Goal: Task Accomplishment & Management: Complete application form

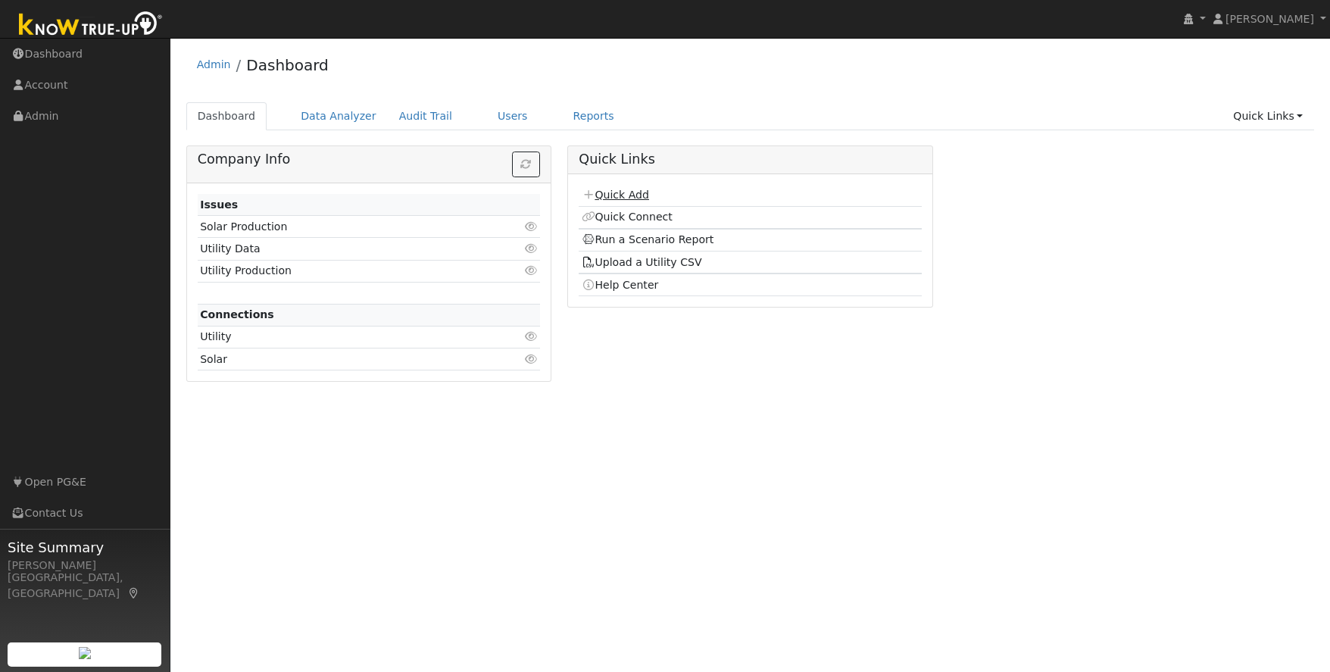
click at [636, 195] on link "Quick Add" at bounding box center [615, 195] width 67 height 12
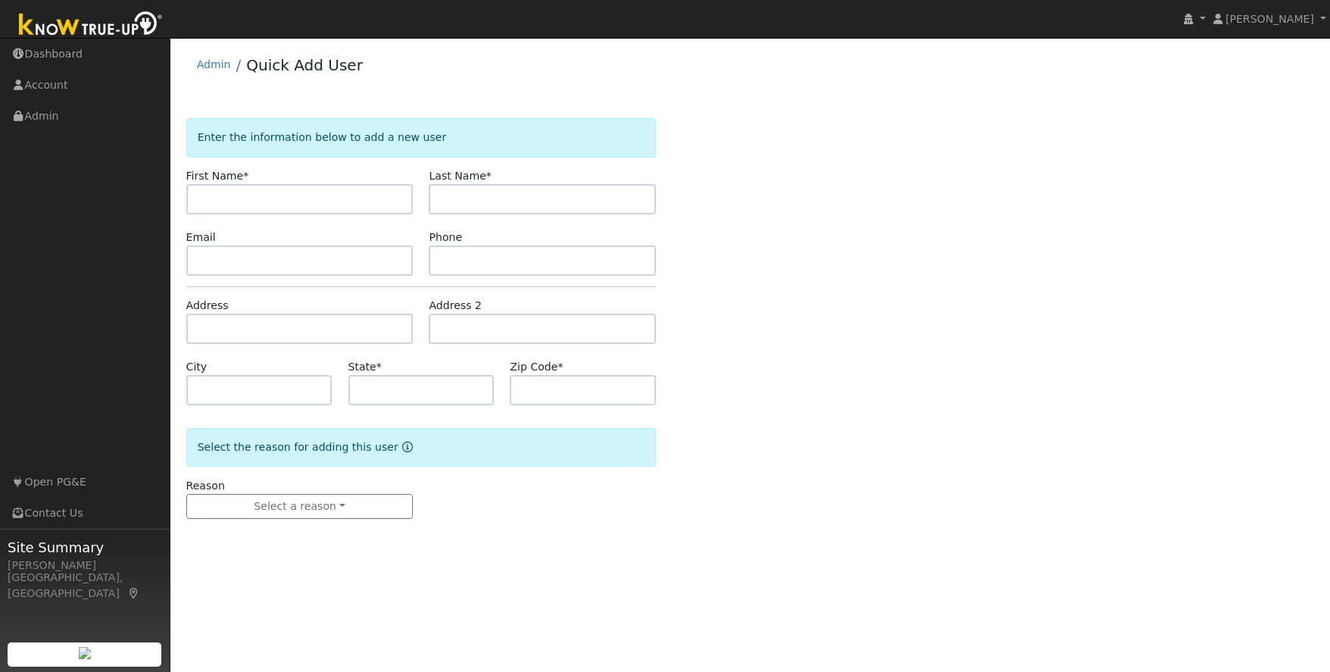
click at [254, 198] on input "text" at bounding box center [299, 199] width 227 height 30
type input "Matt"
type input "Cavallero"
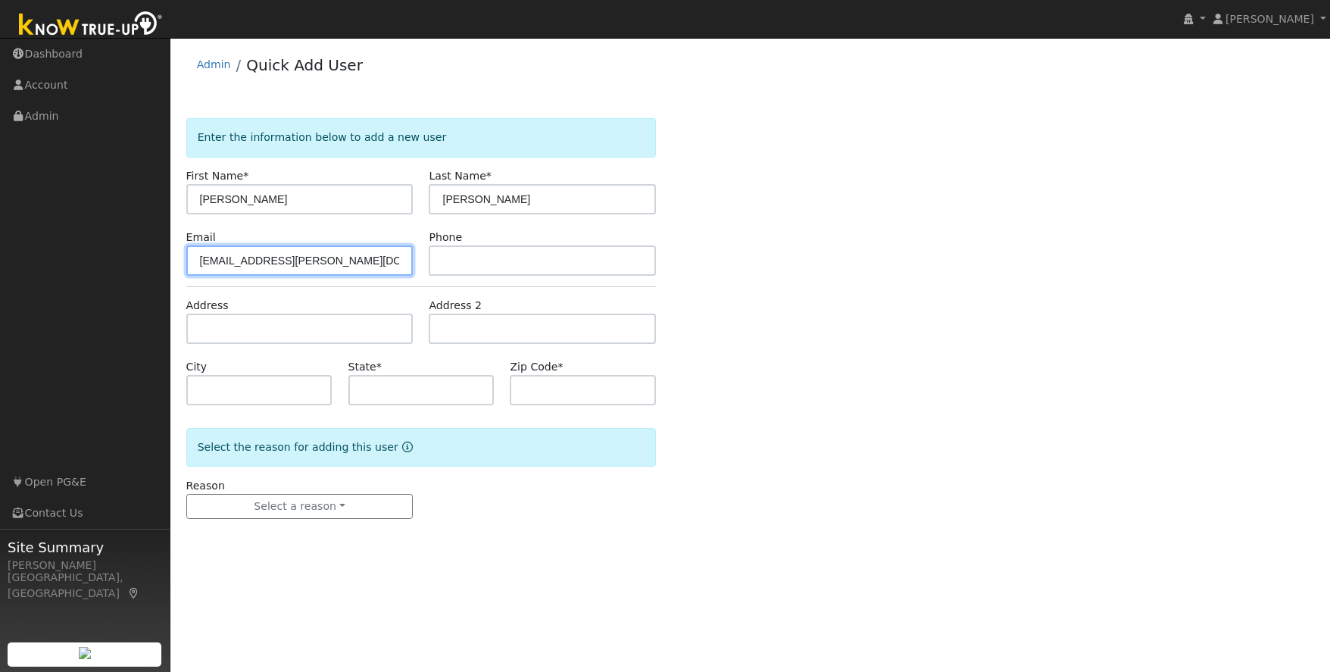
type input "matt.cavallero@georgereed.com"
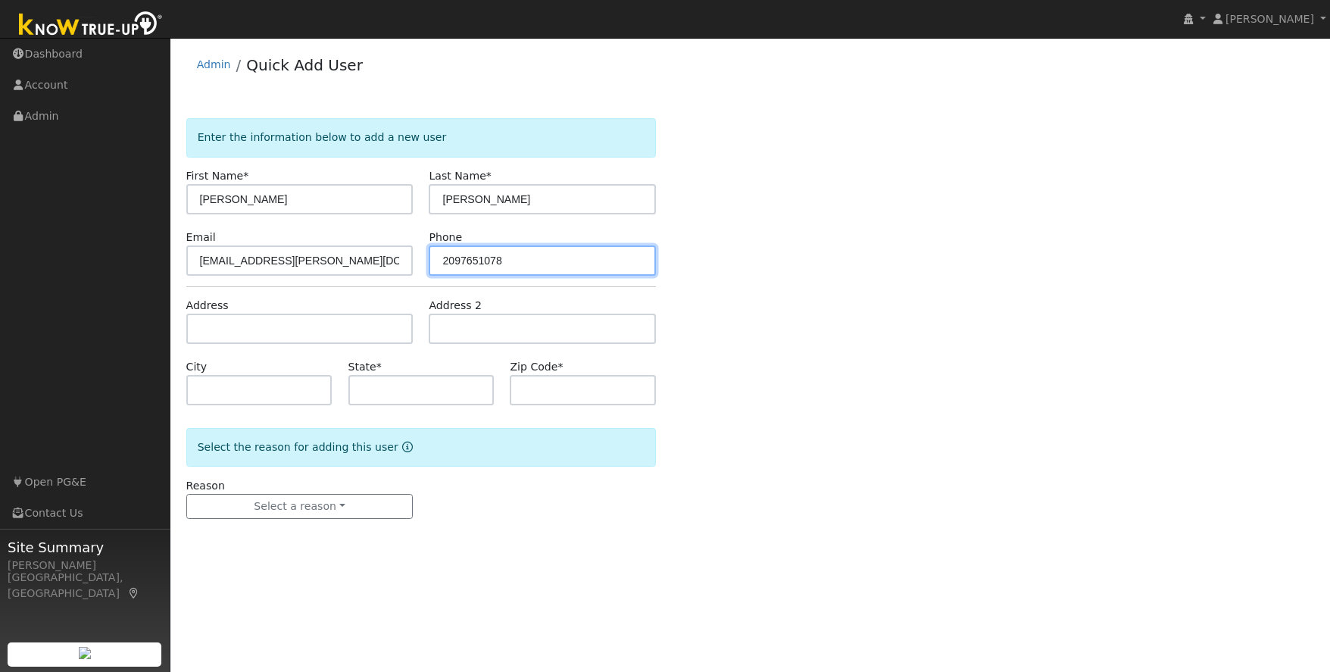
type input "2097651078"
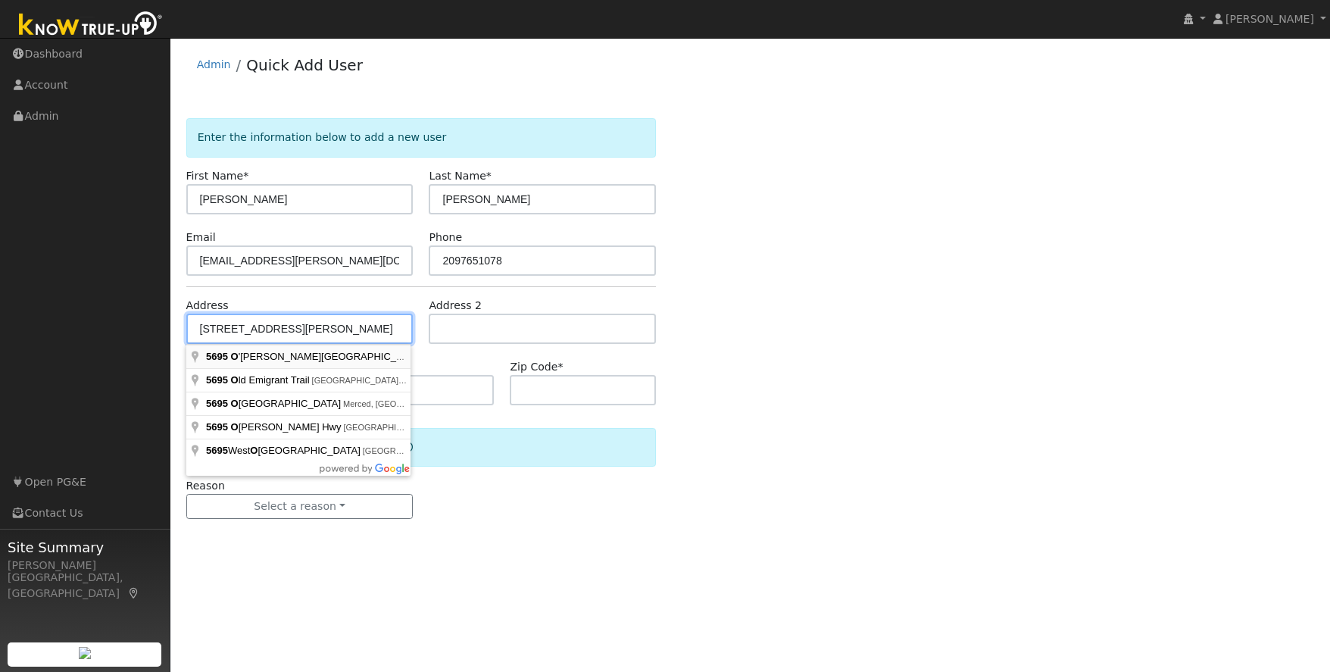
type input "5695 O'Byrnes Ferry Road"
type input "Jamestown"
type input "CA"
type input "95327"
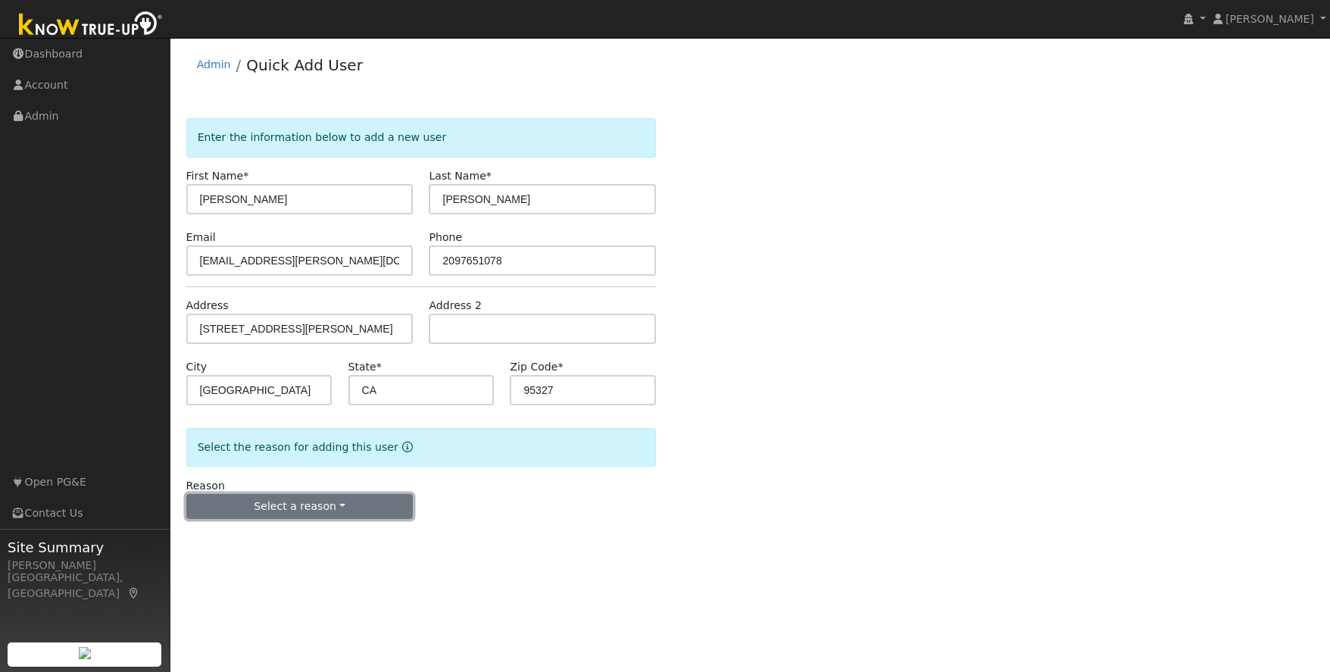
click at [288, 505] on button "Select a reason" at bounding box center [299, 507] width 227 height 26
click at [249, 541] on link "New lead" at bounding box center [270, 537] width 167 height 21
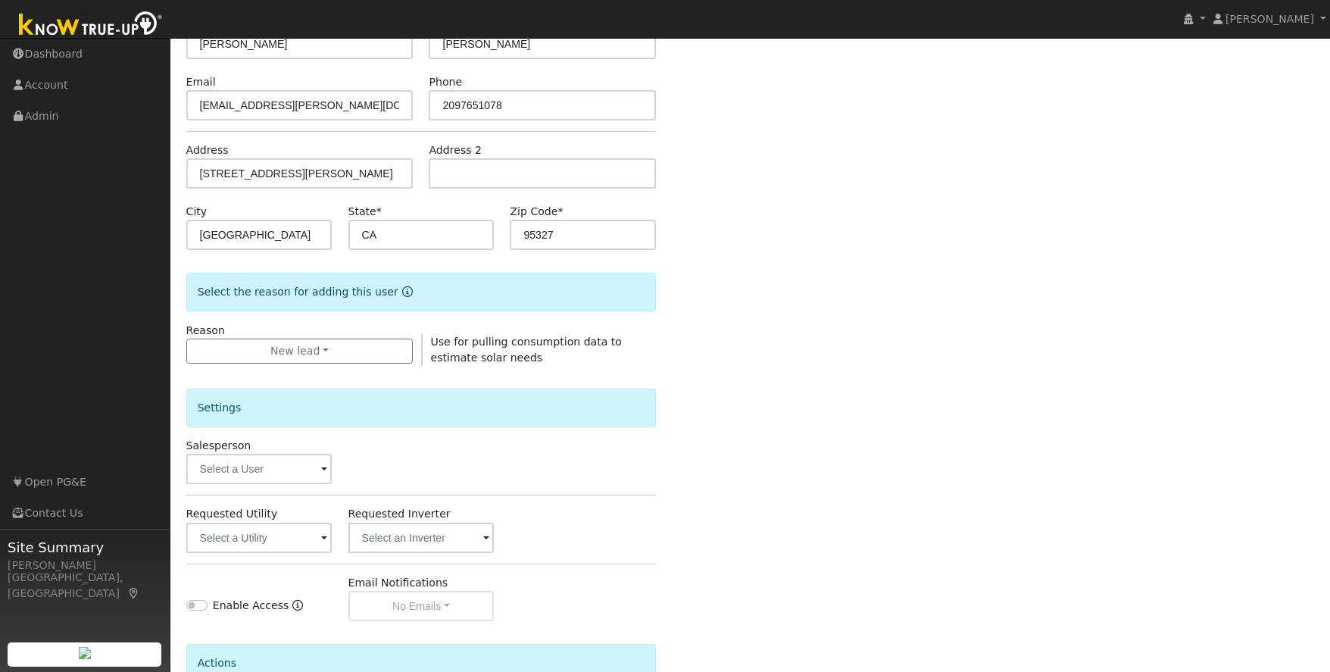
scroll to position [309, 0]
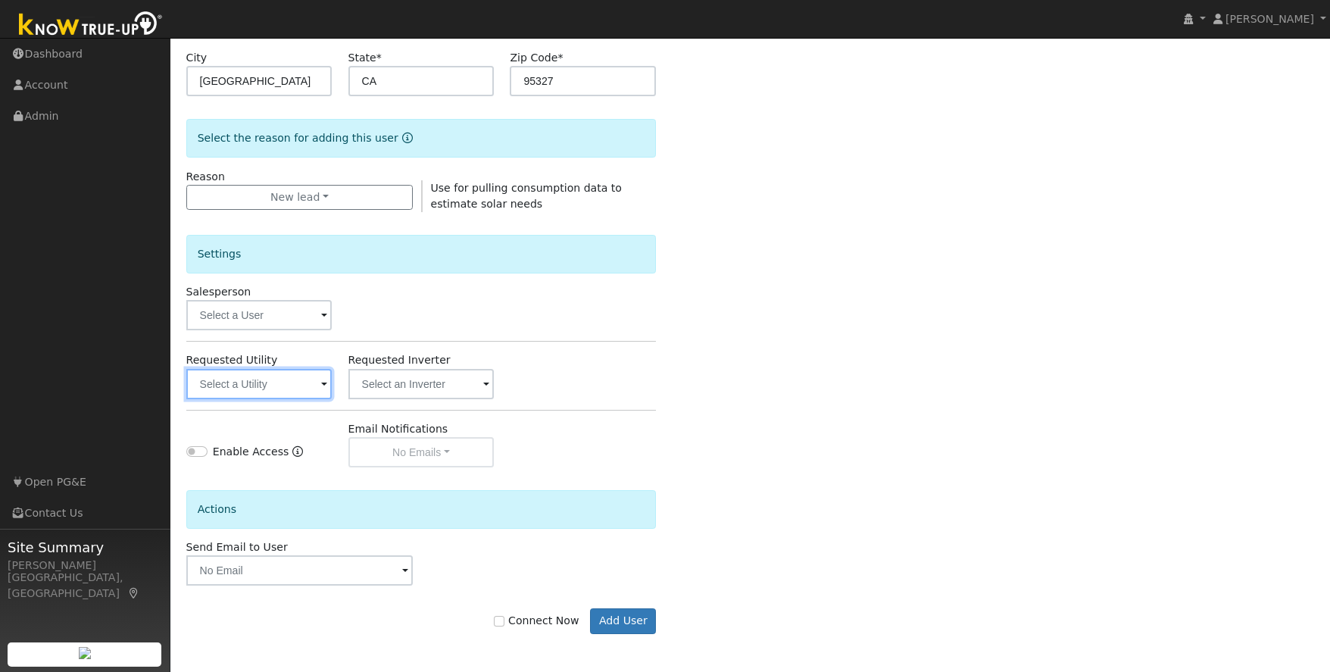
click at [270, 377] on input "text" at bounding box center [259, 384] width 146 height 30
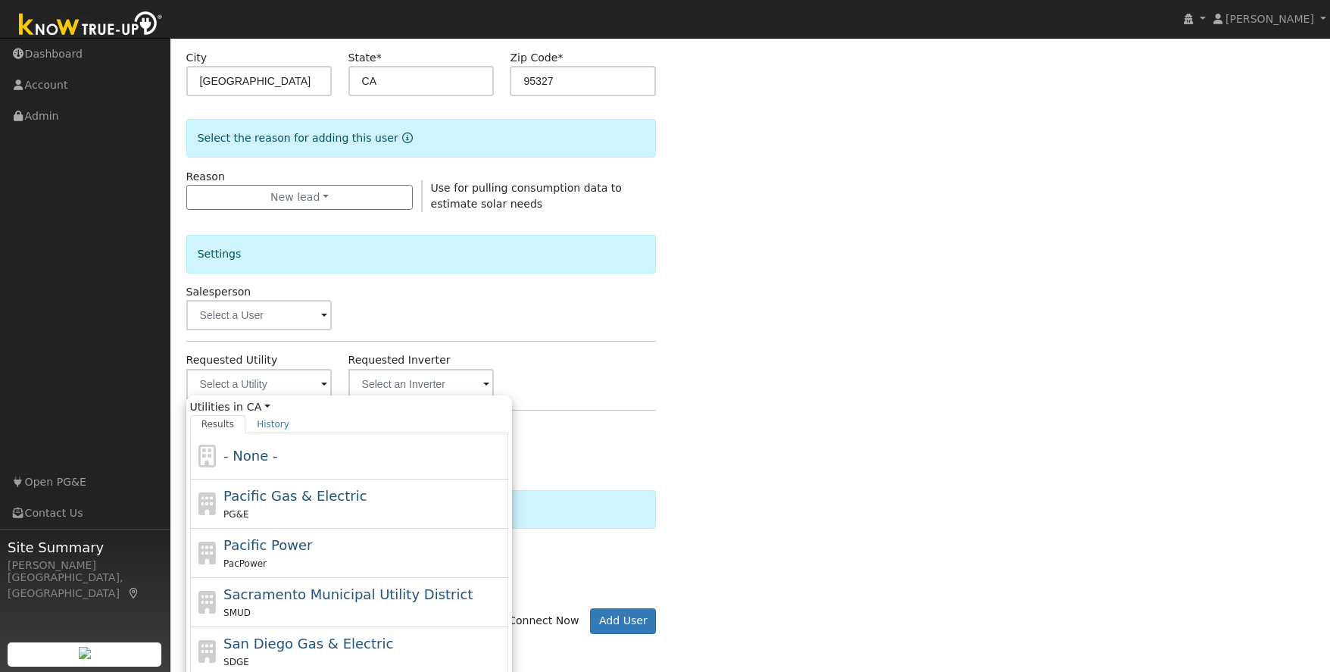
drag, startPoint x: 327, startPoint y: 501, endPoint x: 323, endPoint y: 509, distance: 9.2
click at [327, 501] on span "Pacific Gas & Electric" at bounding box center [294, 496] width 143 height 16
type input "Pacific Gas & Electric"
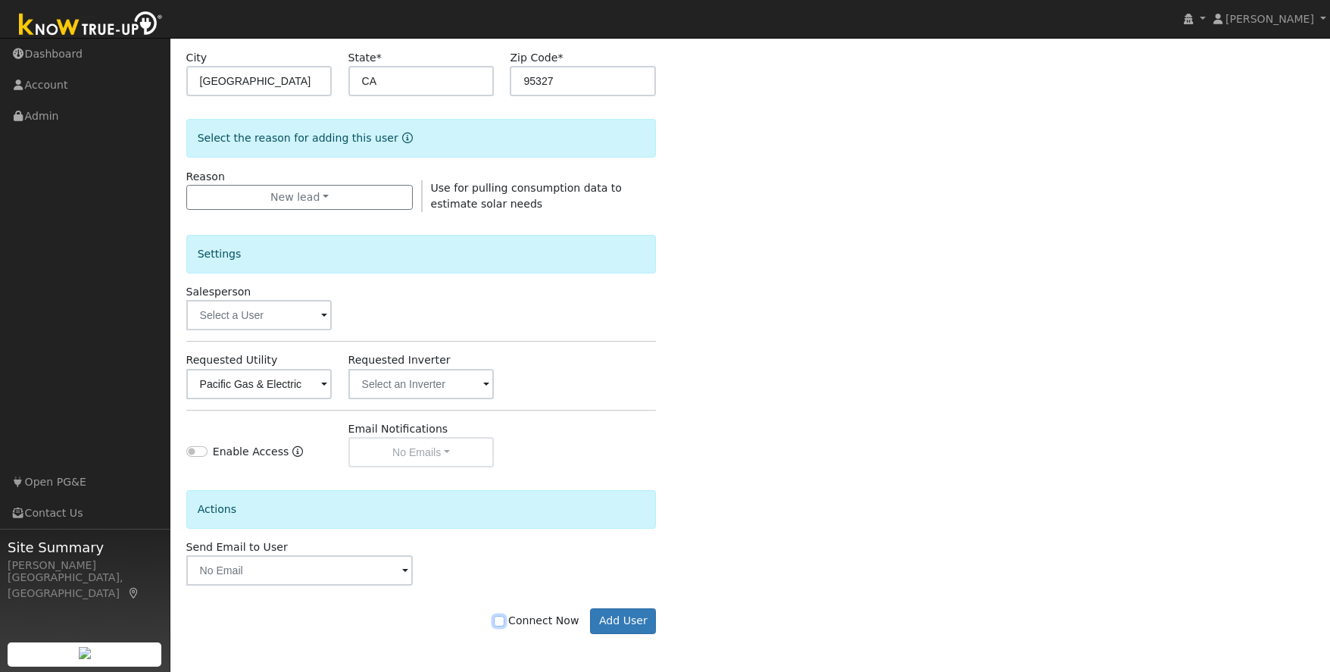
click at [505, 623] on input "Connect Now" at bounding box center [499, 621] width 11 height 11
checkbox input "true"
click at [630, 628] on button "Add User" at bounding box center [623, 621] width 66 height 26
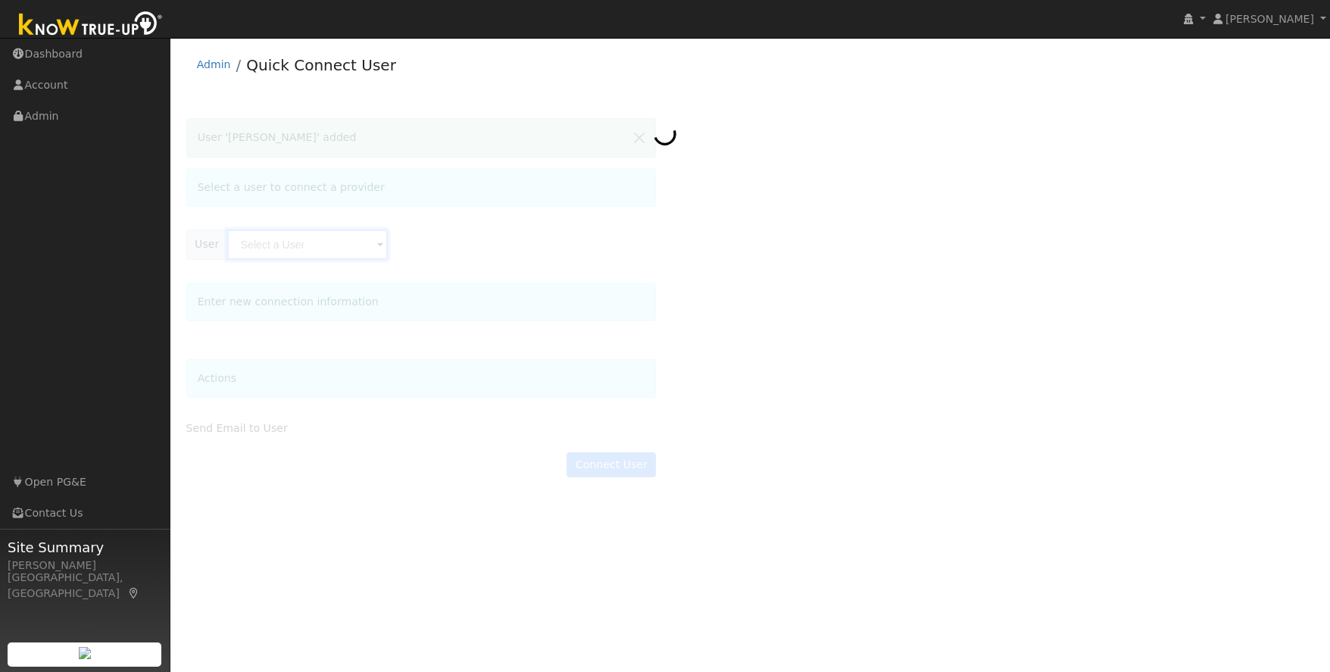
type input "[PERSON_NAME]"
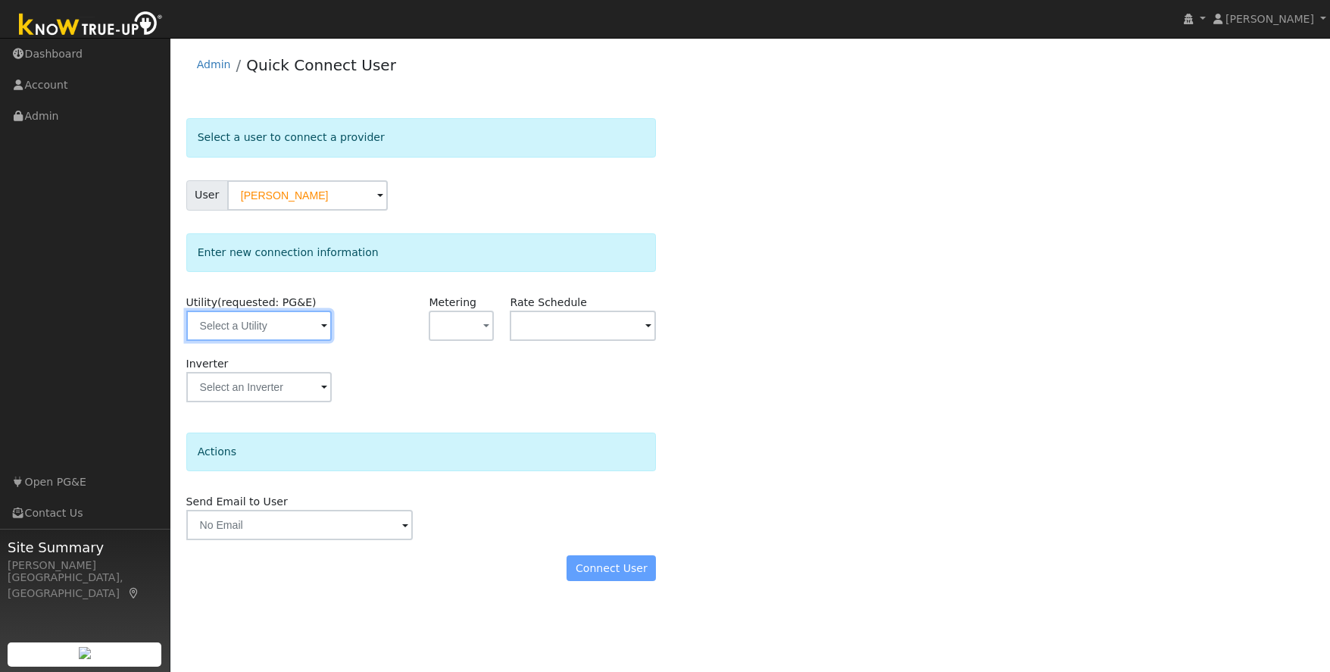
click at [273, 321] on input "text" at bounding box center [259, 326] width 146 height 30
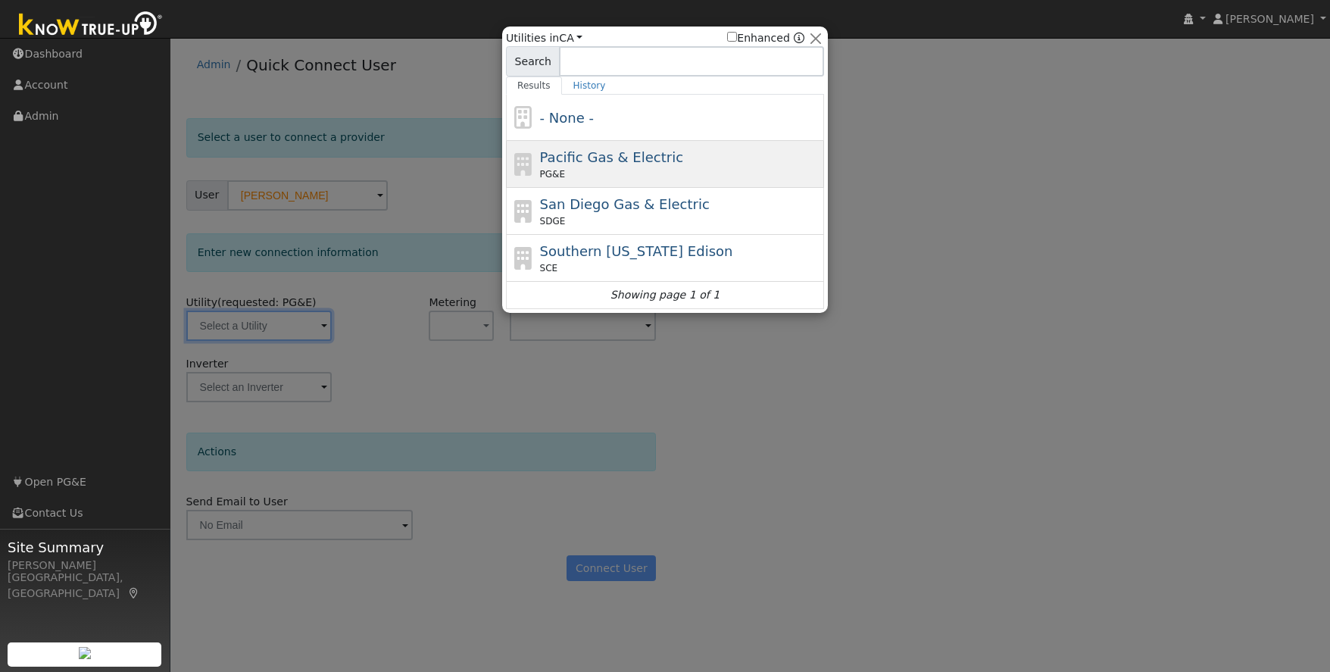
click at [730, 167] on div "PG&E" at bounding box center [680, 174] width 281 height 14
type input "PG&E"
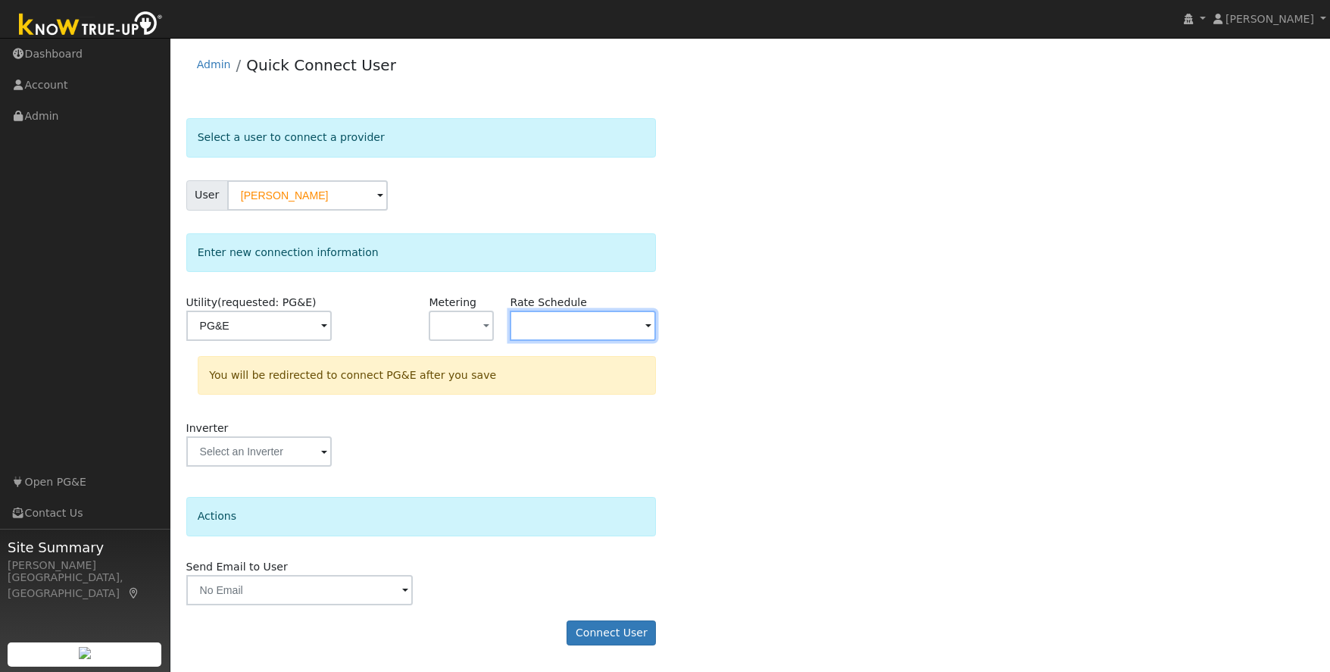
click at [333, 327] on input "text" at bounding box center [259, 326] width 146 height 30
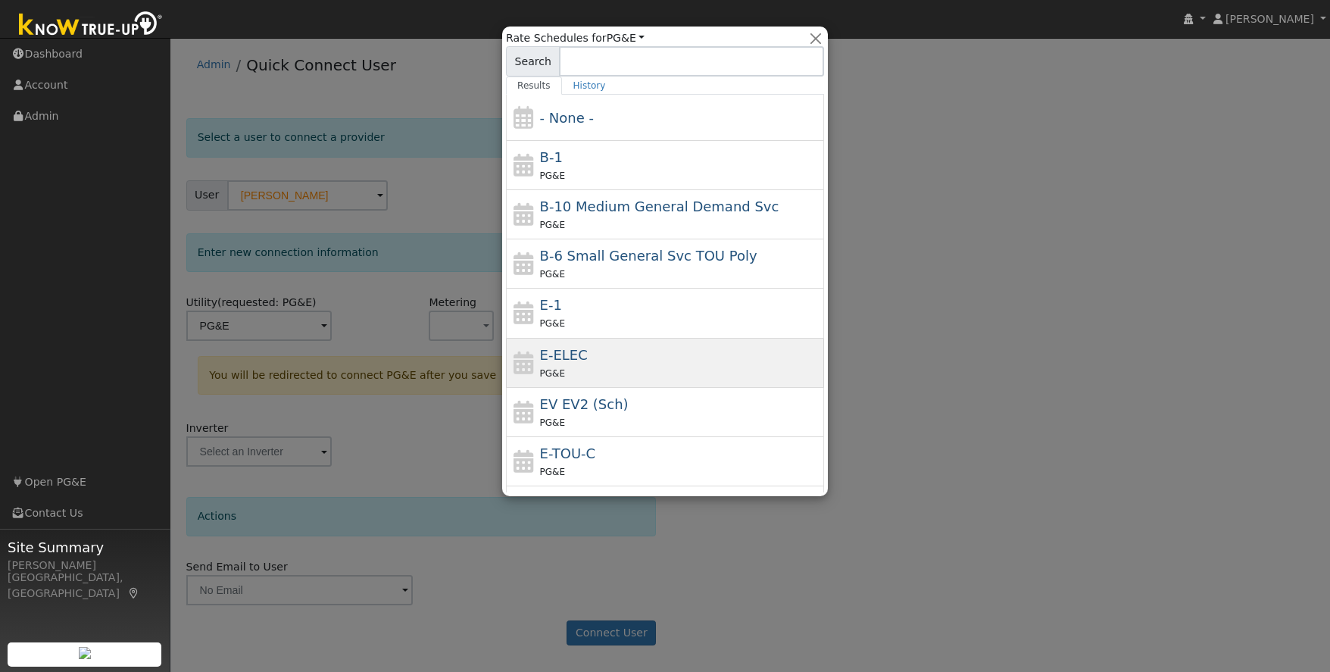
click at [586, 365] on div "PG&E" at bounding box center [680, 373] width 281 height 16
type input "E-ELEC"
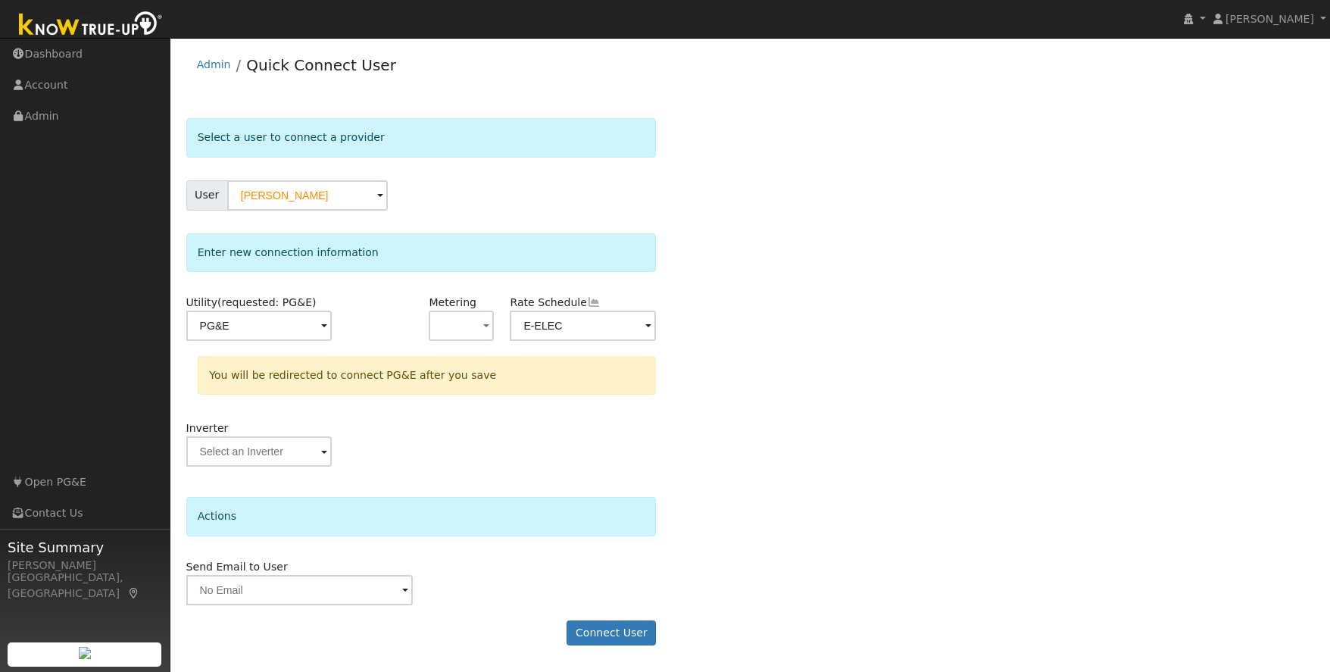
click at [327, 329] on span at bounding box center [324, 326] width 6 height 17
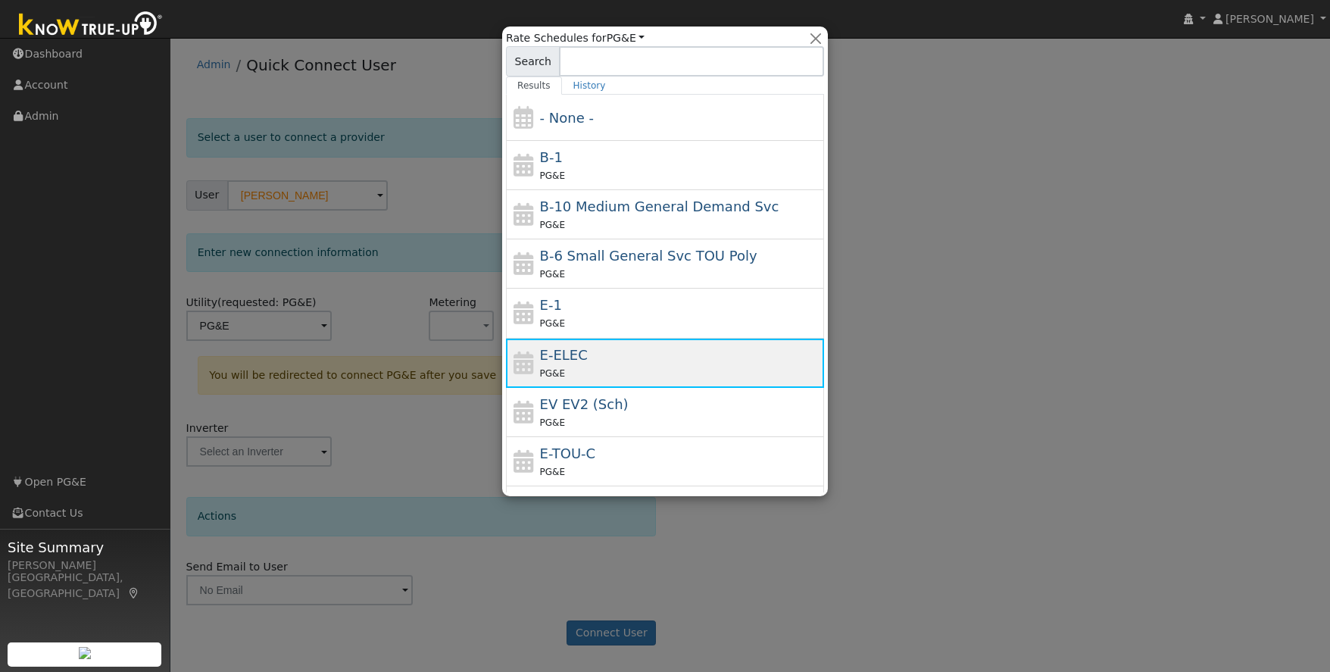
click at [678, 365] on div "PG&E" at bounding box center [680, 373] width 281 height 16
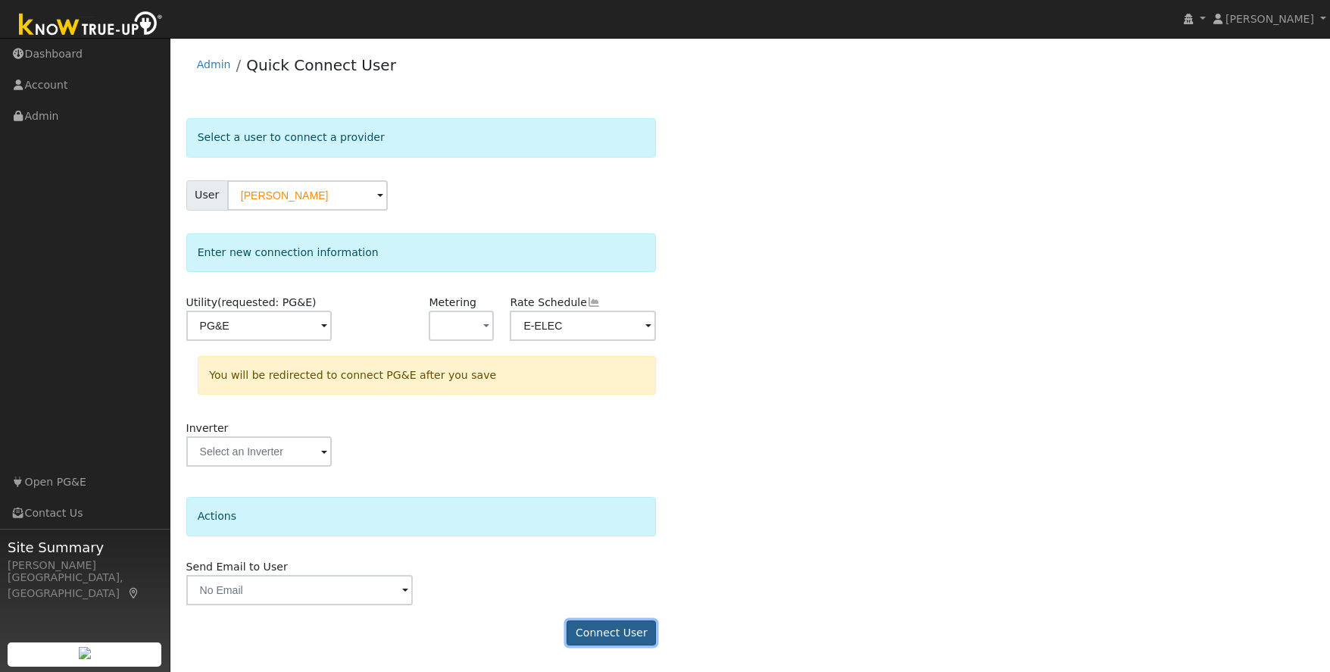
click at [597, 629] on button "Connect User" at bounding box center [611, 633] width 89 height 26
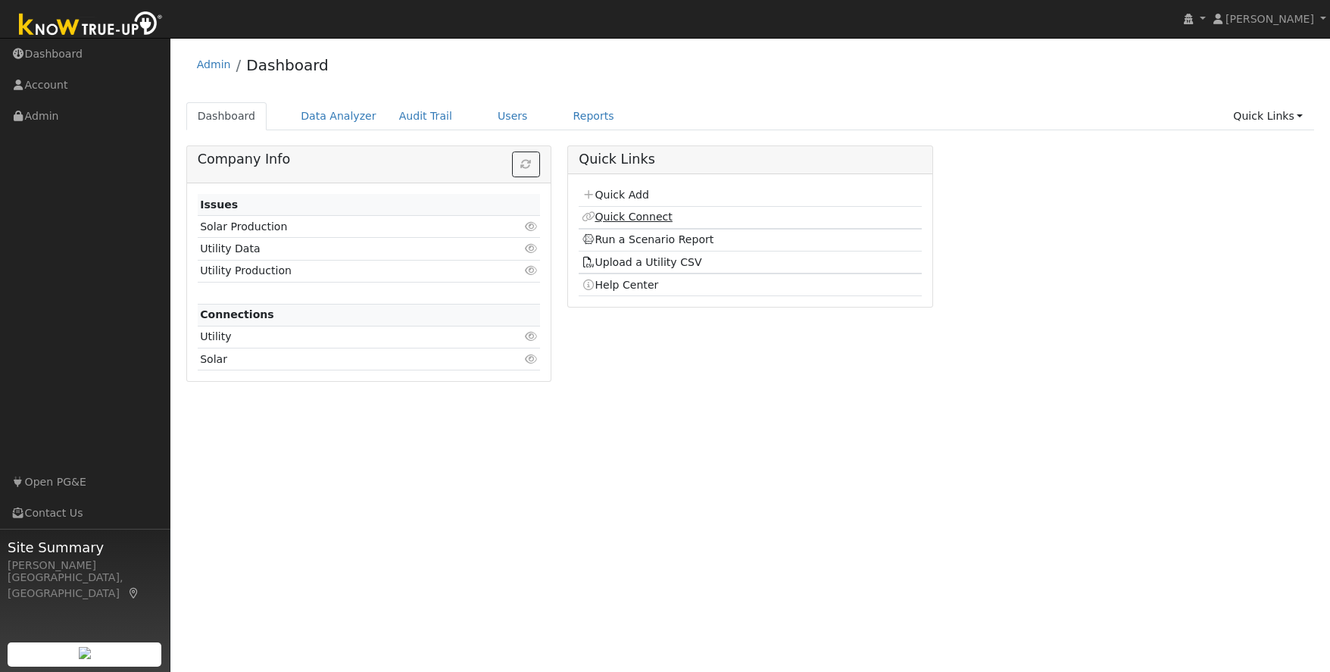
click at [638, 218] on link "Quick Connect" at bounding box center [627, 217] width 91 height 12
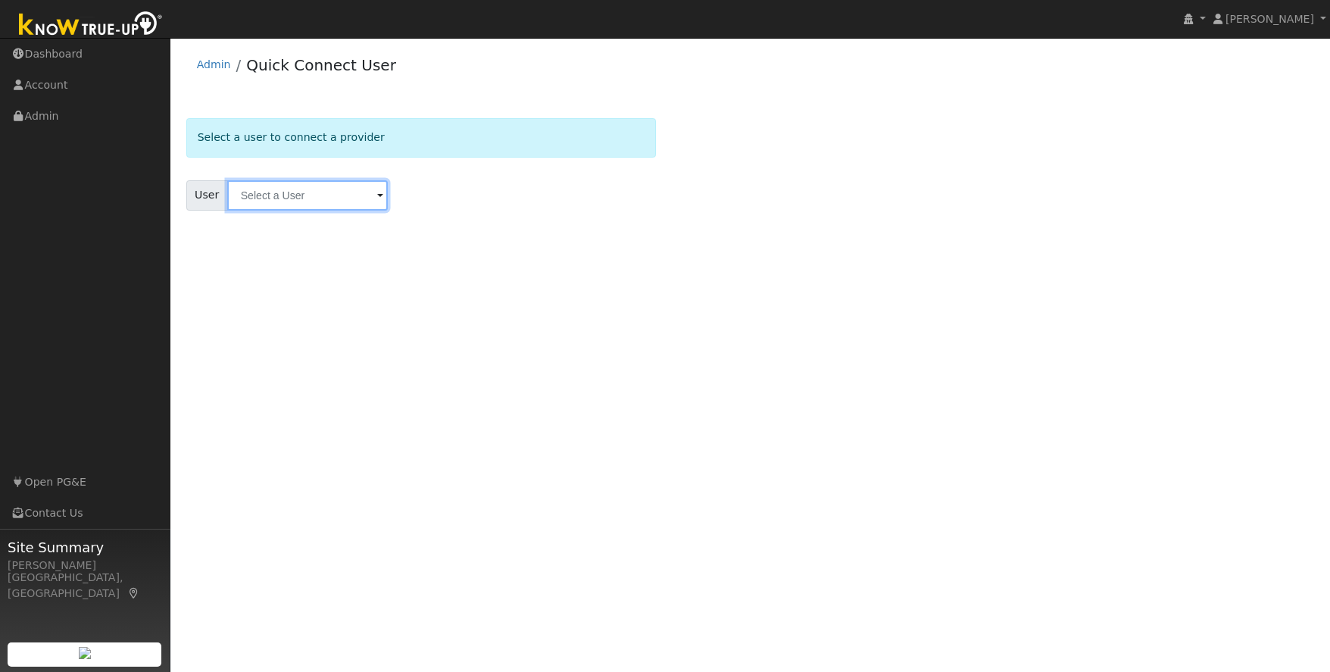
click at [287, 192] on input "text" at bounding box center [307, 195] width 161 height 30
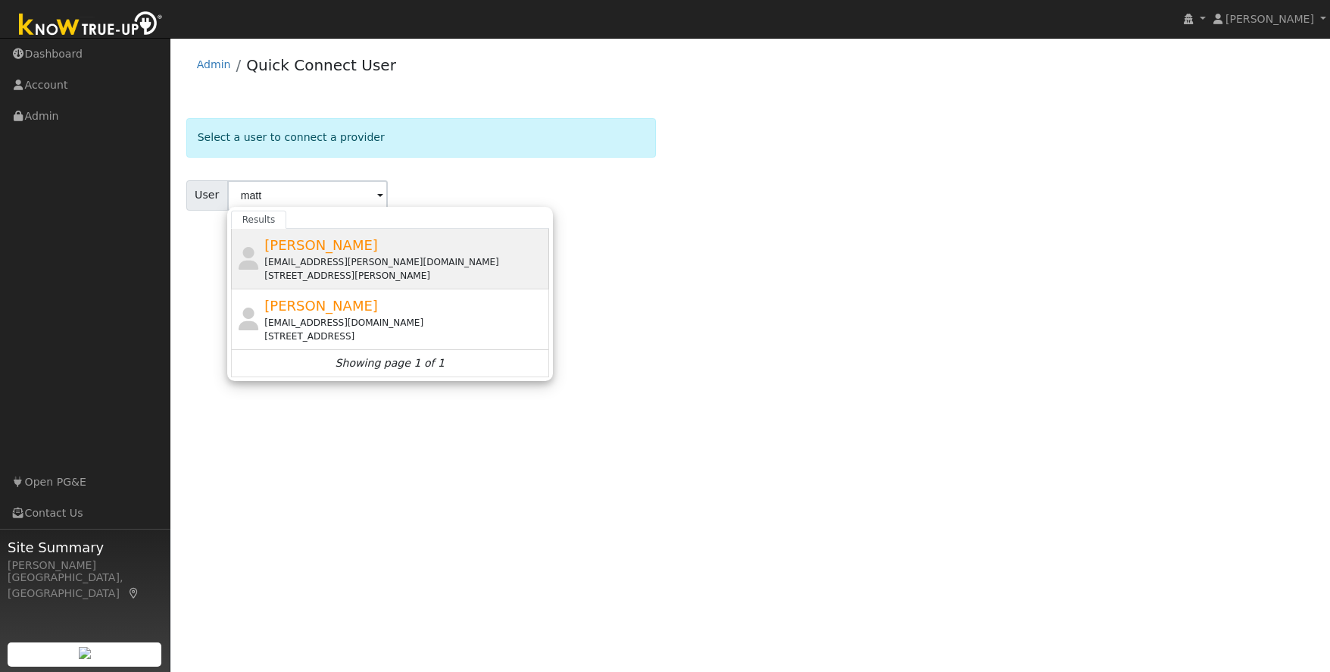
click at [312, 255] on div "[EMAIL_ADDRESS][PERSON_NAME][DOMAIN_NAME]" at bounding box center [404, 262] width 281 height 14
type input "[PERSON_NAME]"
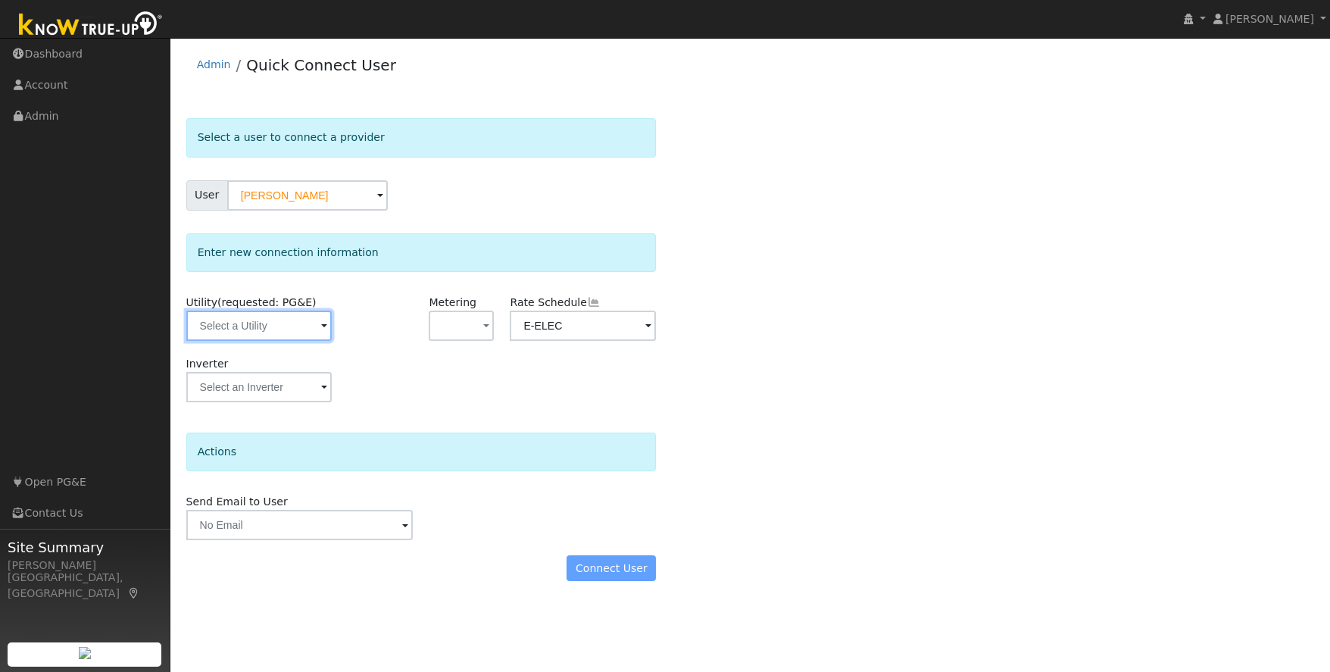
click at [261, 332] on input "text" at bounding box center [259, 326] width 146 height 30
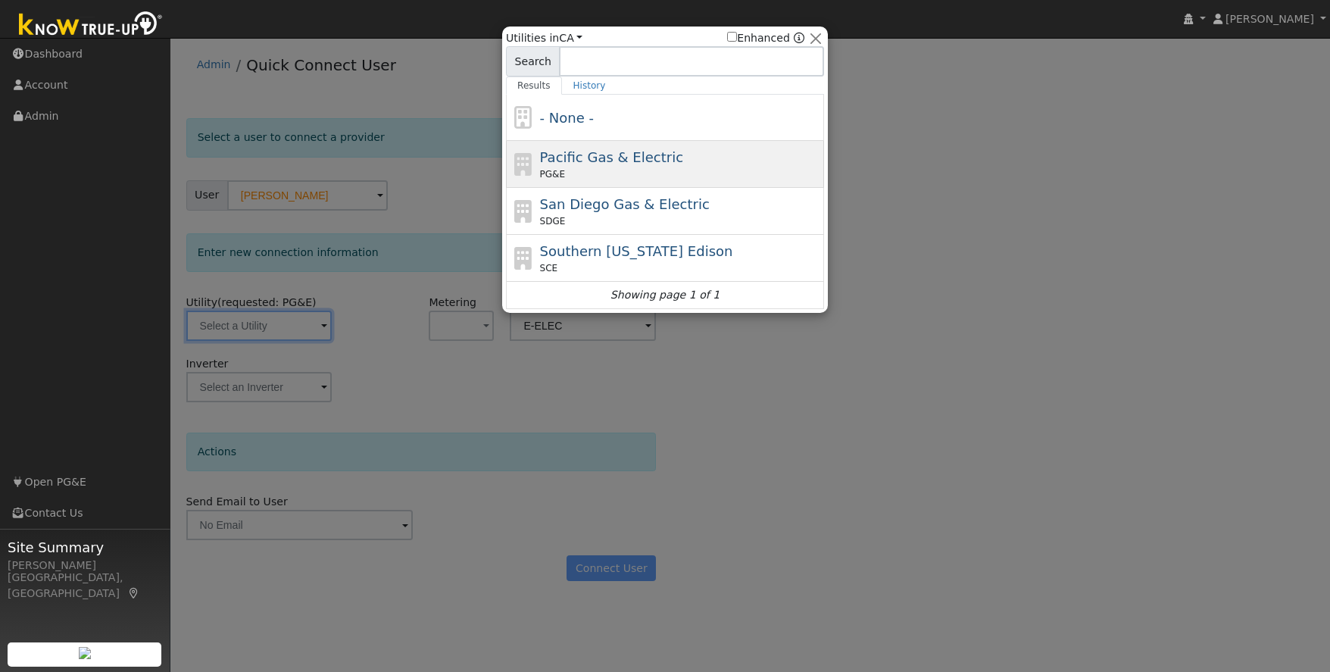
click at [691, 159] on div "Pacific Gas & Electric PG&E" at bounding box center [680, 164] width 281 height 34
type input "PG&E"
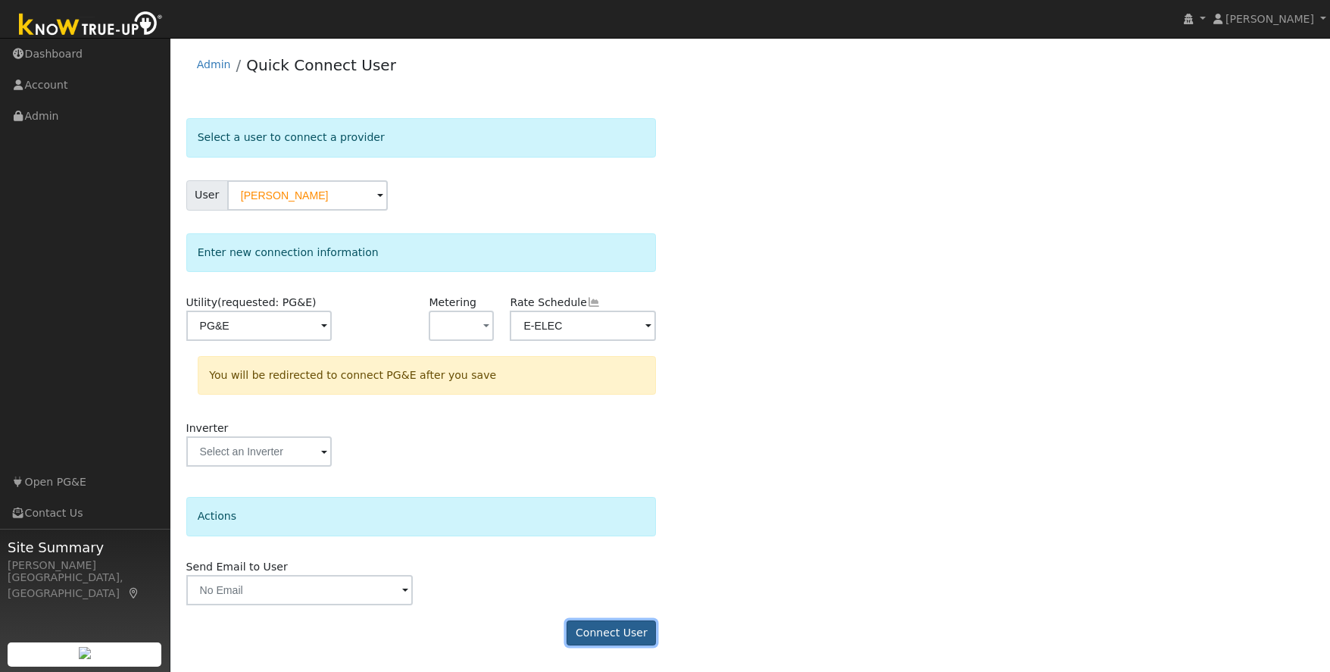
click at [606, 629] on button "Connect User" at bounding box center [611, 633] width 89 height 26
